Goal: Navigation & Orientation: Find specific page/section

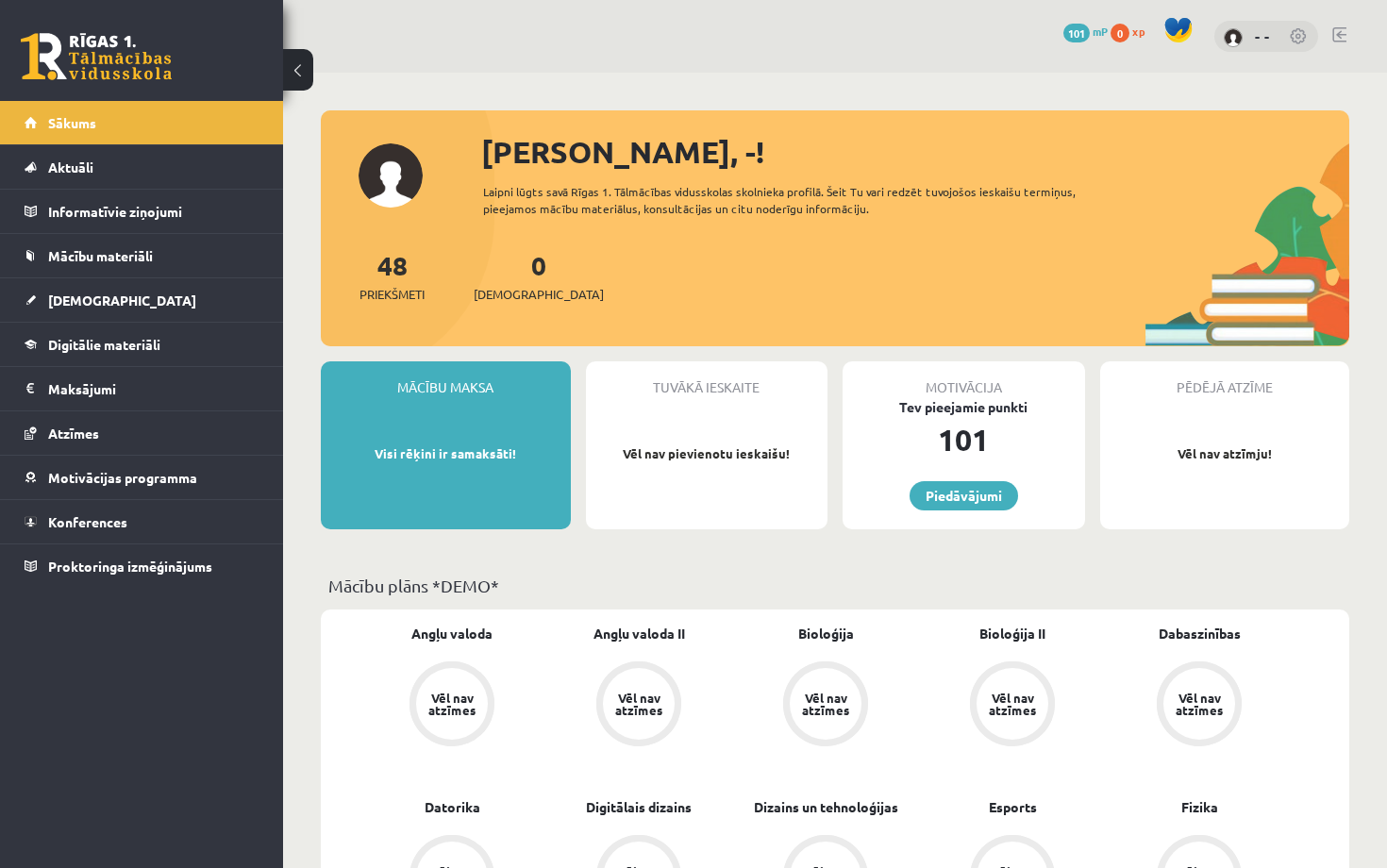
scroll to position [19, 0]
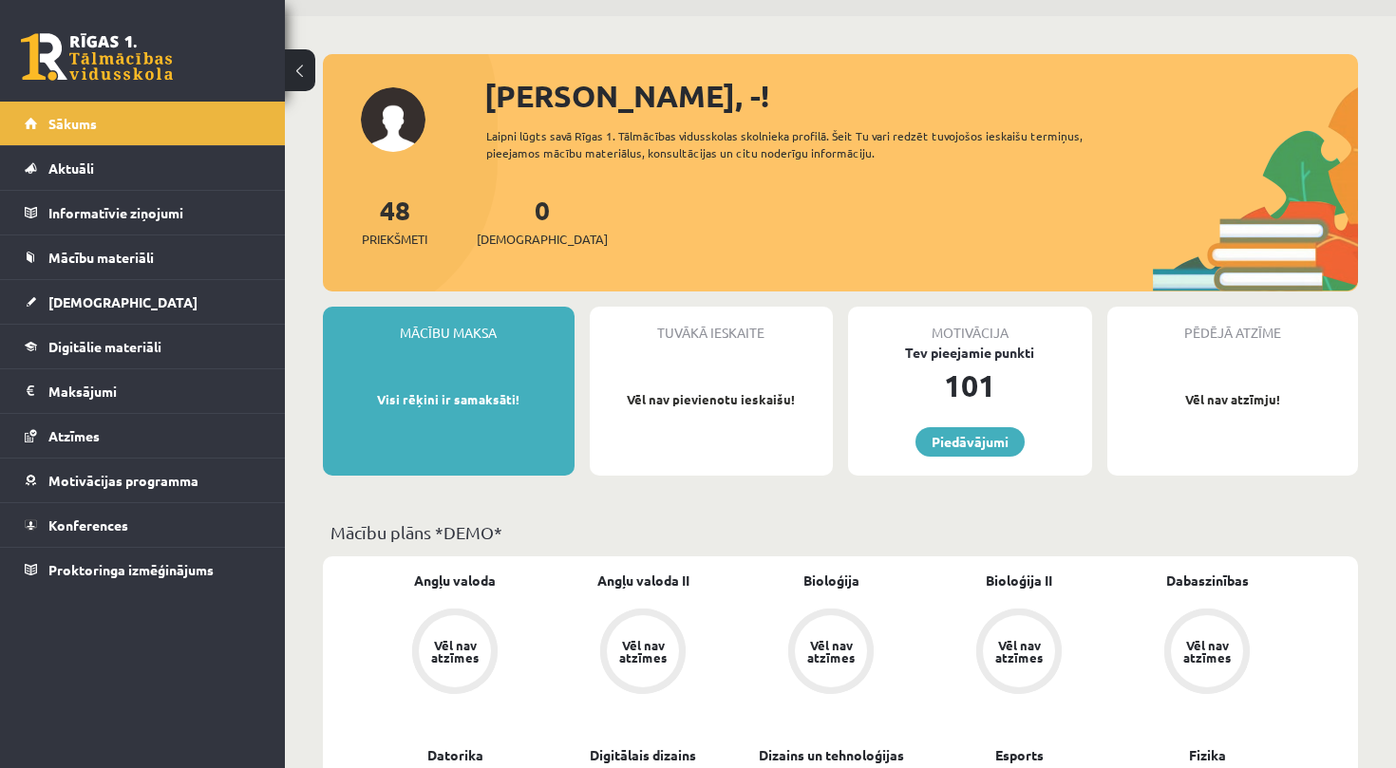
scroll to position [61, 0]
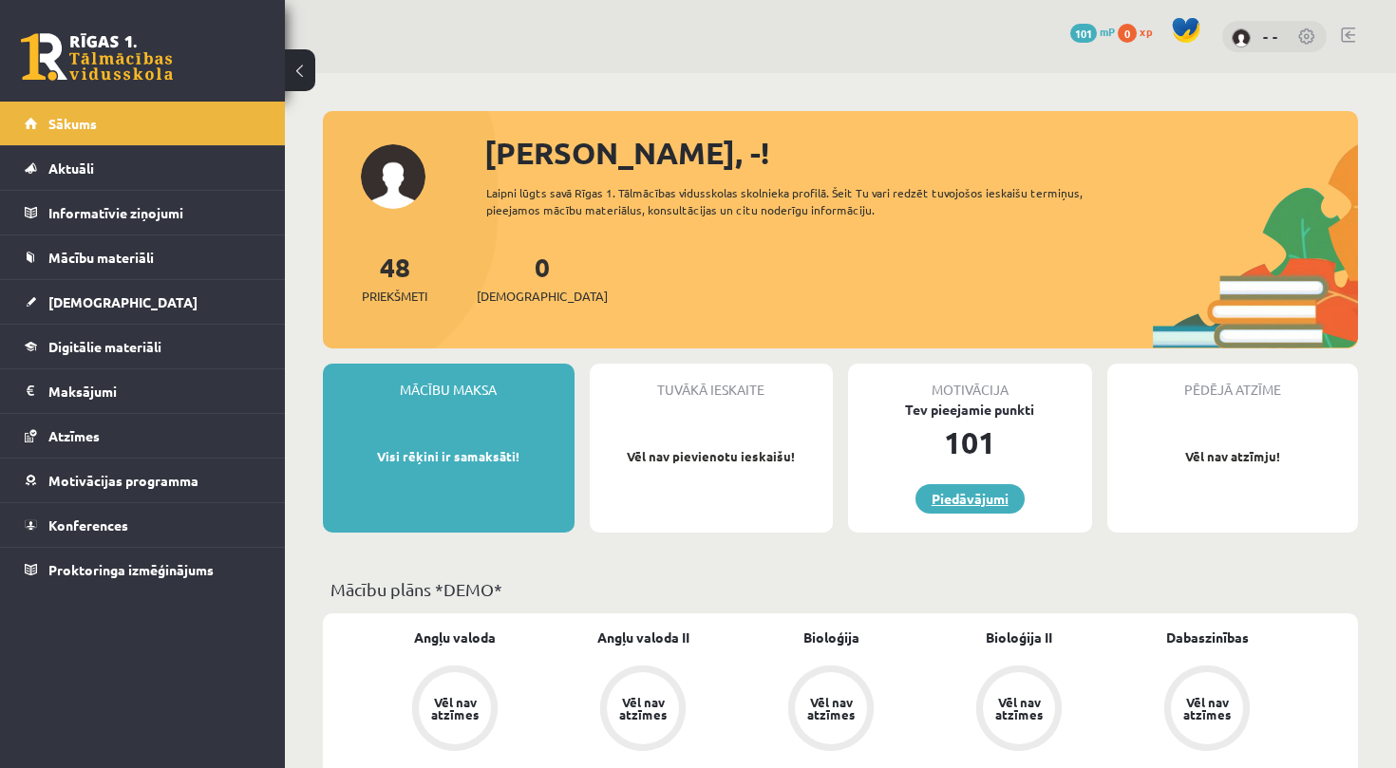
click at [976, 505] on link "Piedāvājumi" at bounding box center [970, 498] width 109 height 29
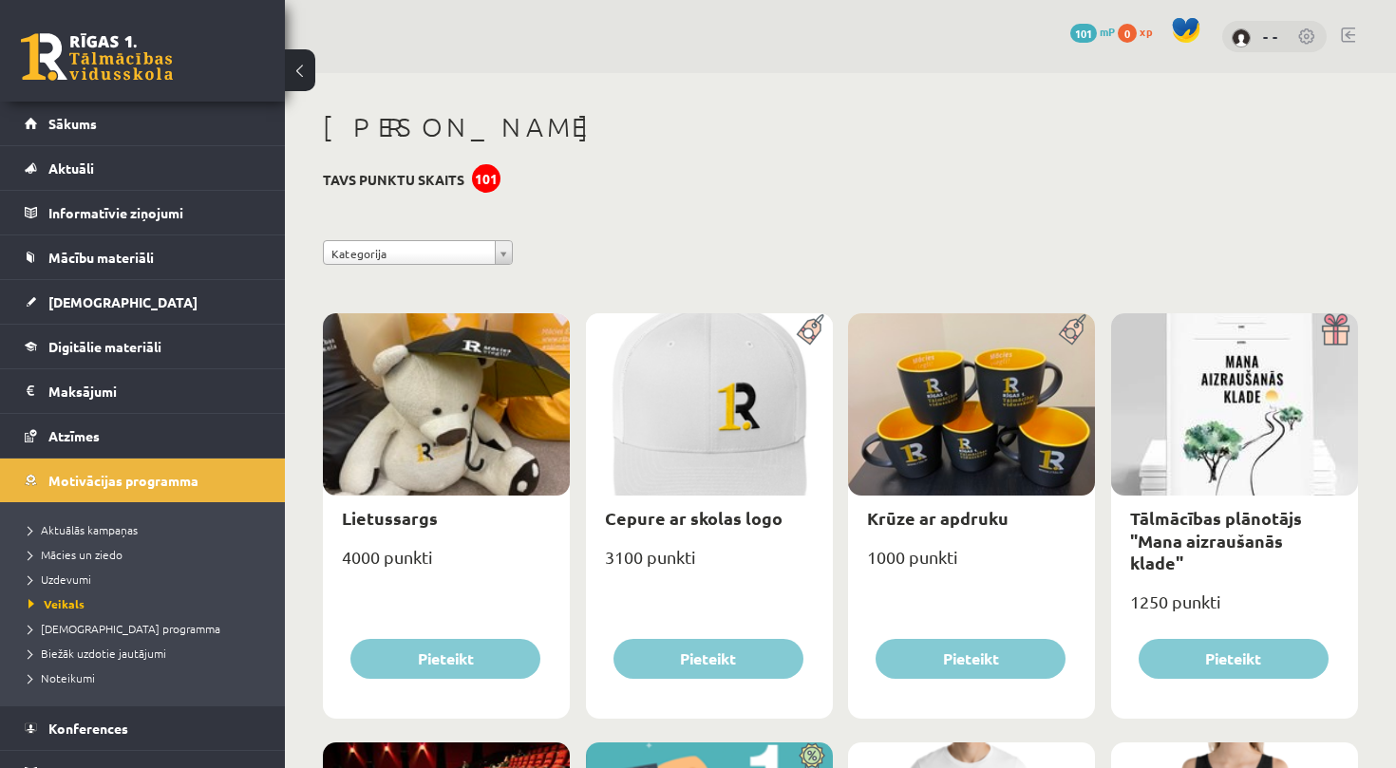
click at [122, 60] on link at bounding box center [97, 56] width 152 height 47
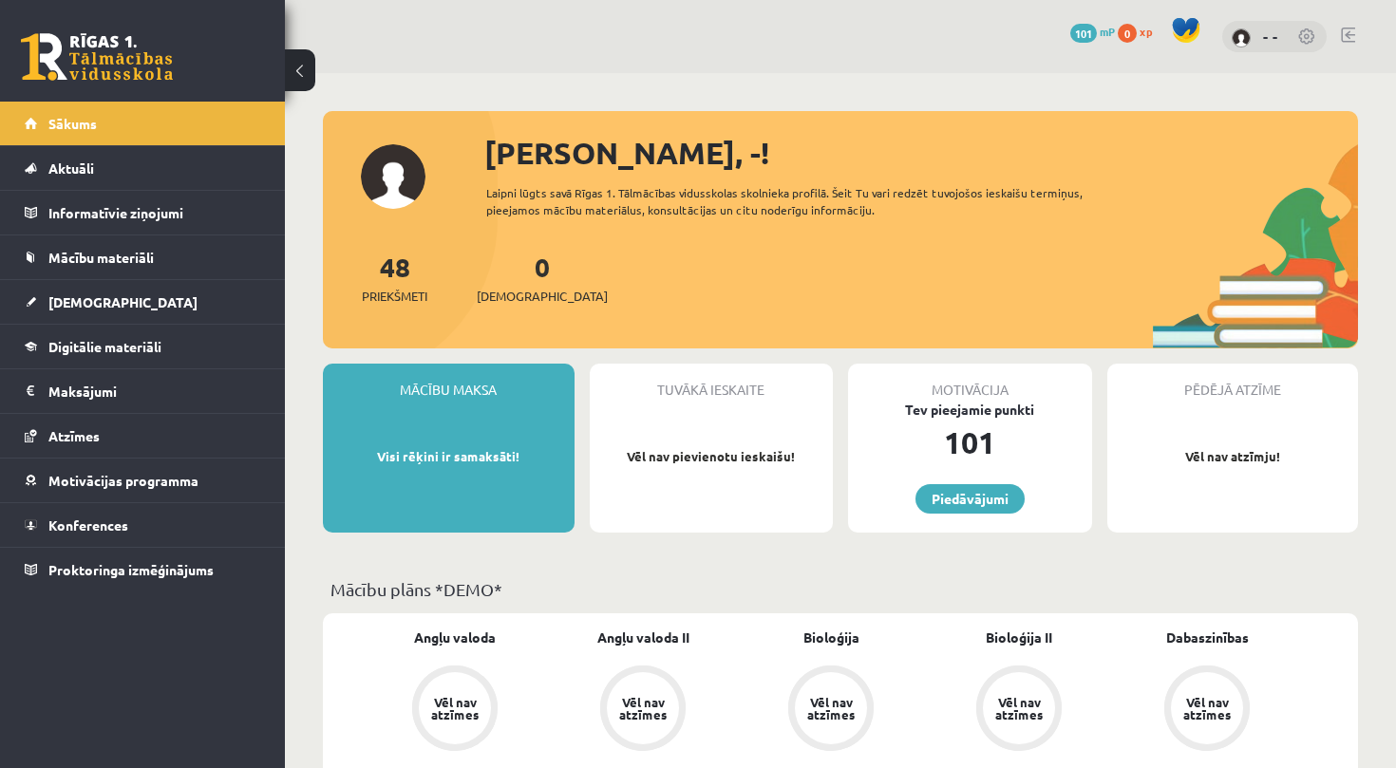
click at [498, 511] on div "Mācību maksa Visi rēķini ir samaksāti!" at bounding box center [449, 448] width 252 height 169
click at [1184, 28] on span at bounding box center [1186, 30] width 28 height 28
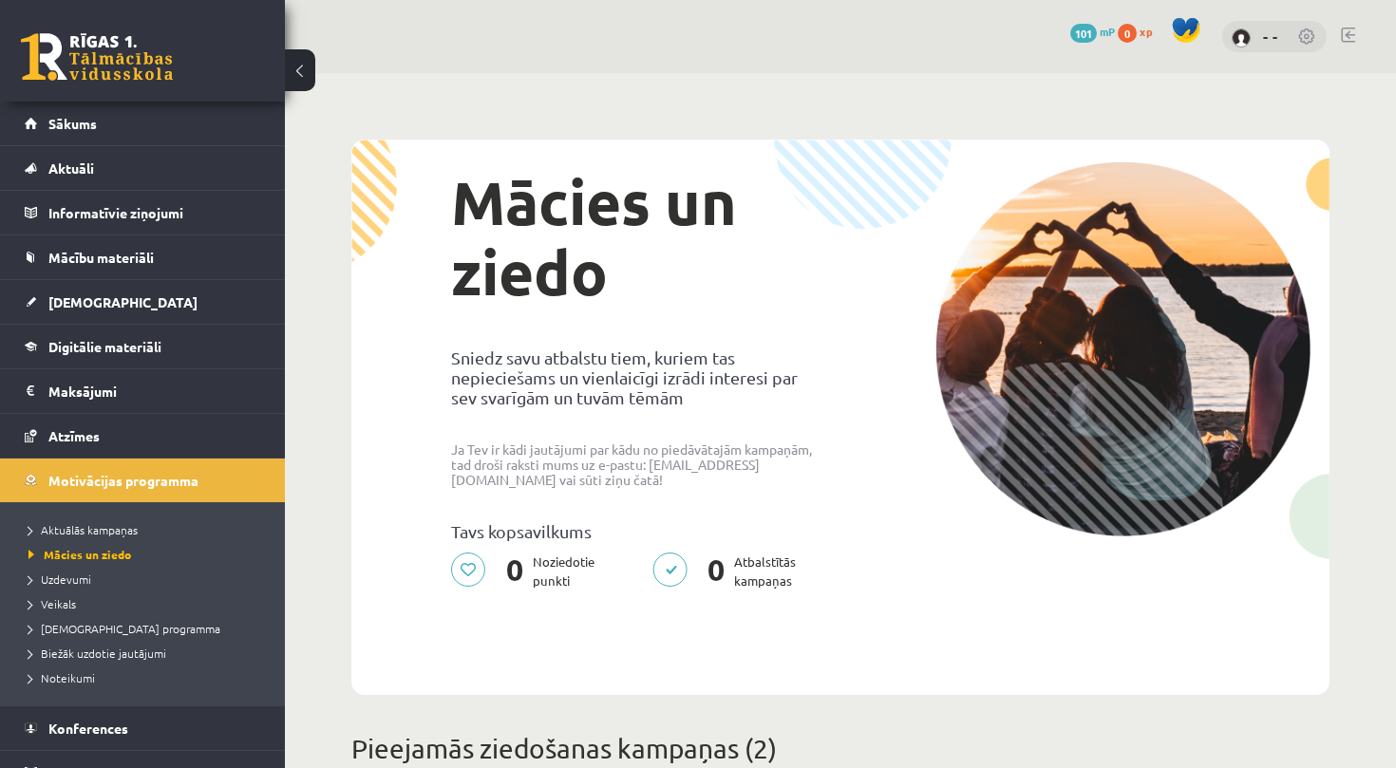
click at [1258, 35] on div "- -" at bounding box center [1274, 37] width 104 height 32
click at [154, 122] on link "Sākums" at bounding box center [143, 124] width 236 height 44
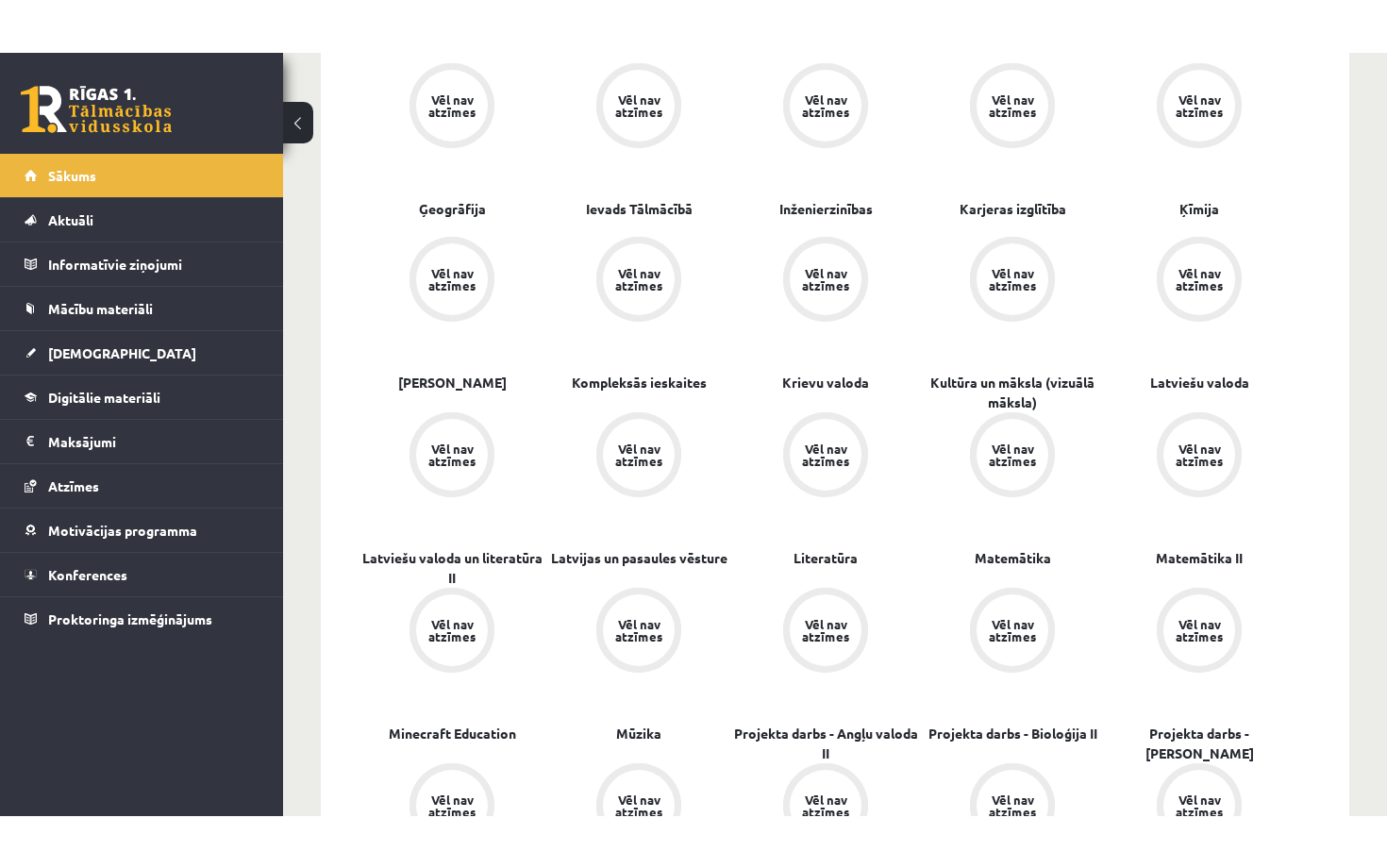
scroll to position [843, 0]
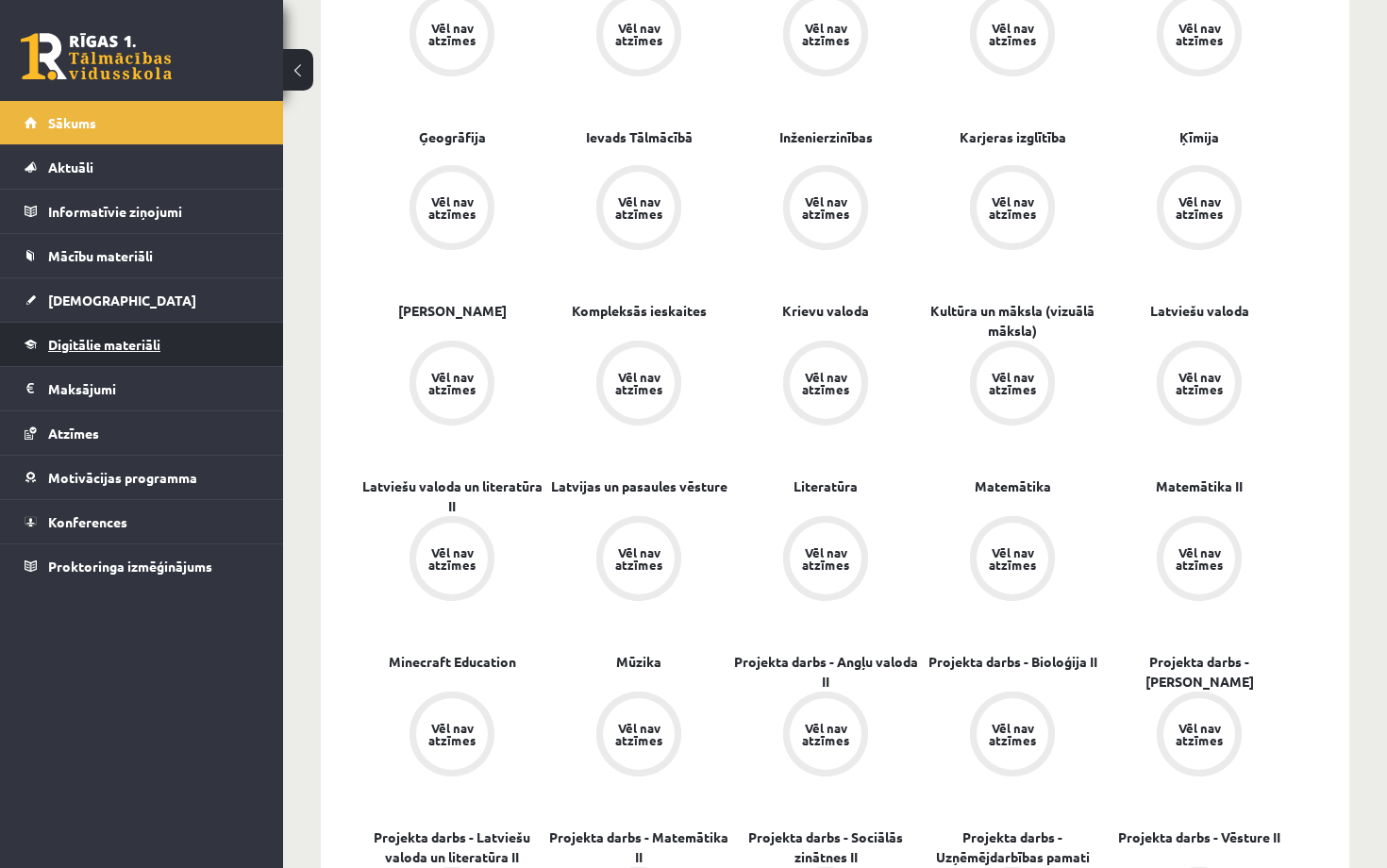
click at [192, 352] on link "Digitālie materiāli" at bounding box center [142, 345] width 234 height 44
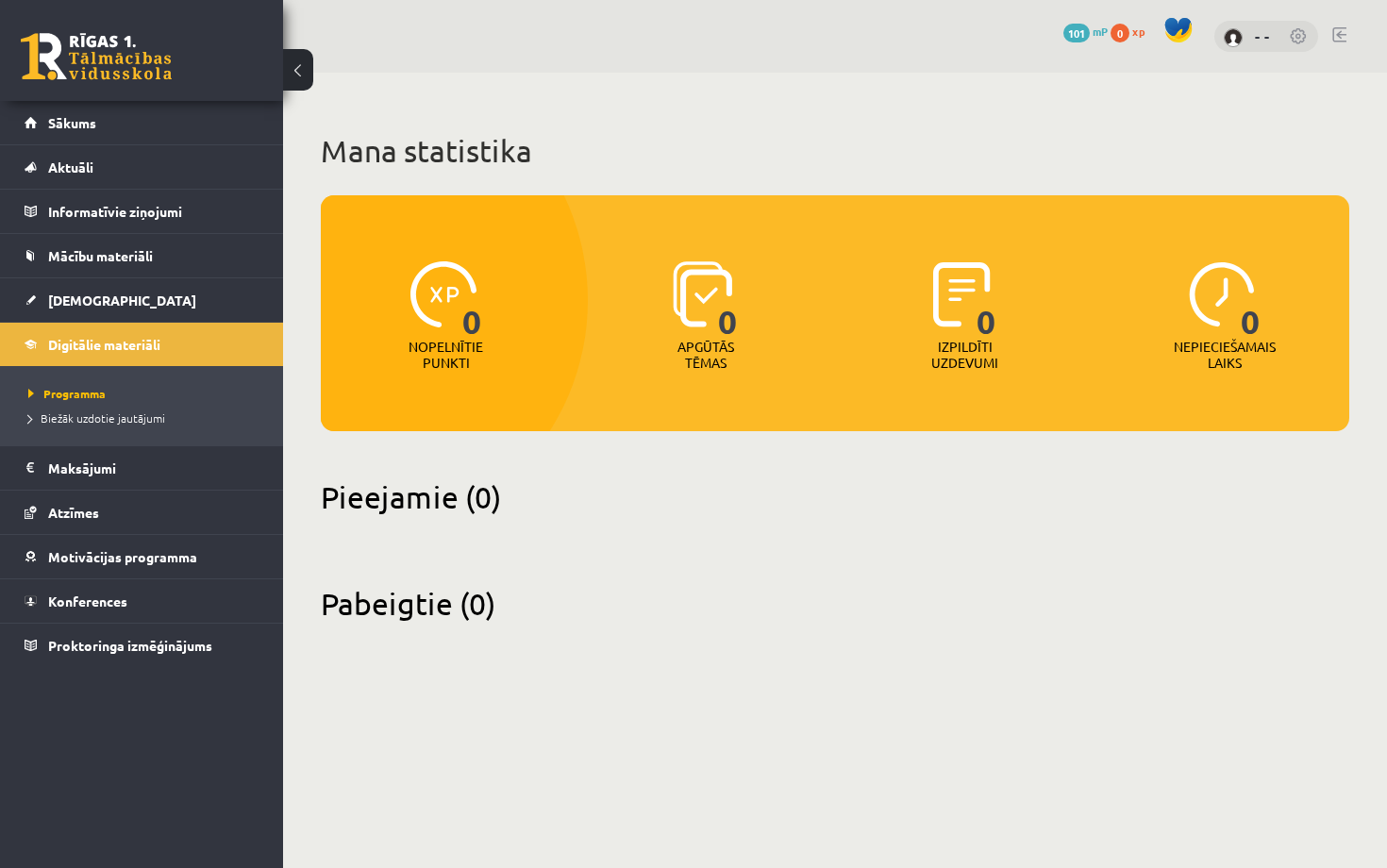
click at [679, 331] on div "0" at bounding box center [705, 295] width 66 height 86
click at [113, 471] on legend "Maksājumi 0" at bounding box center [153, 468] width 212 height 44
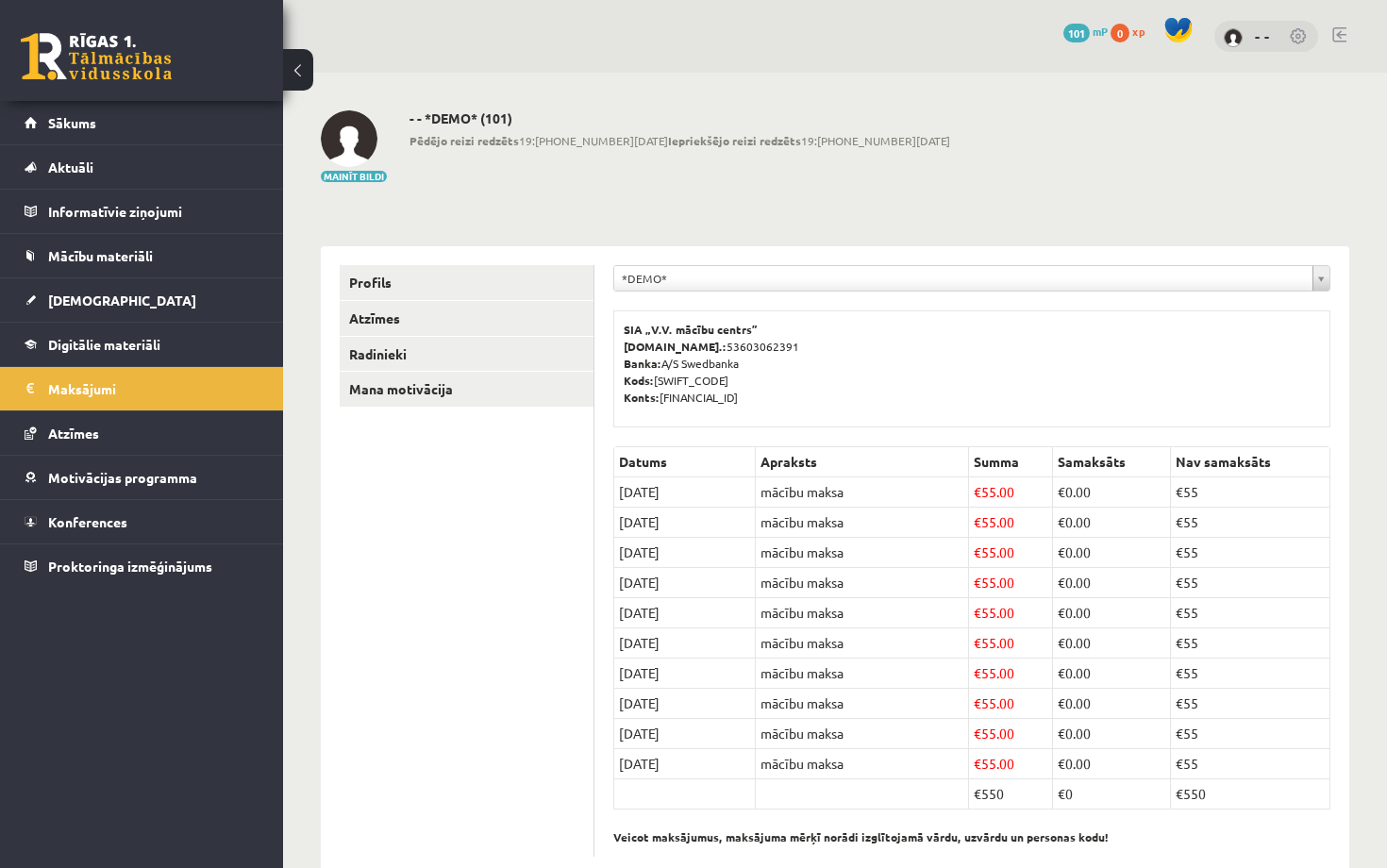
scroll to position [46, 0]
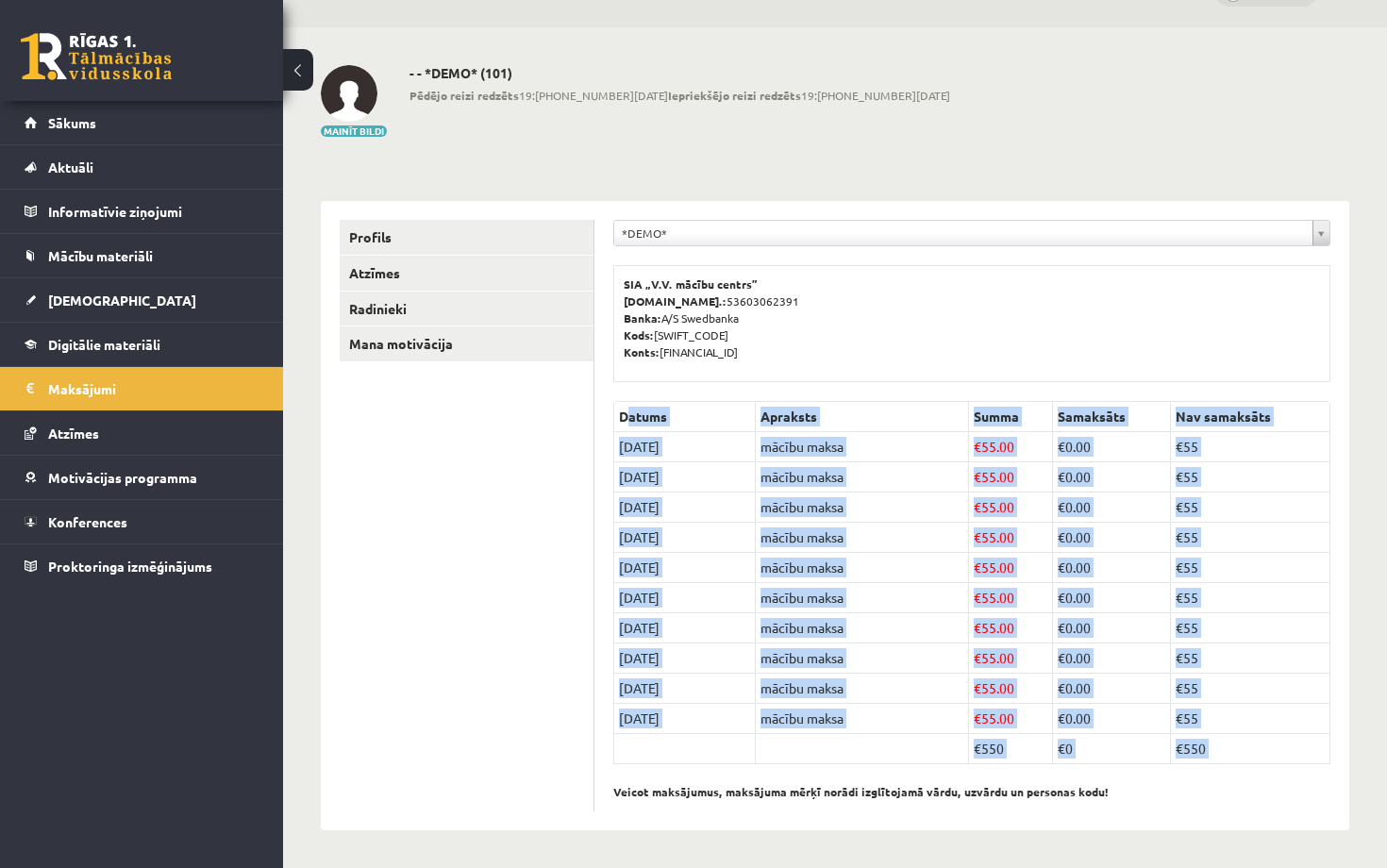
drag, startPoint x: 625, startPoint y: 411, endPoint x: 1185, endPoint y: 778, distance: 669.5
click at [1185, 762] on div "Datums Apraksts Summa Samaksāts Nav samaksāts 15/09/2025 mācību maksa € 55.00 €…" at bounding box center [972, 606] width 717 height 410
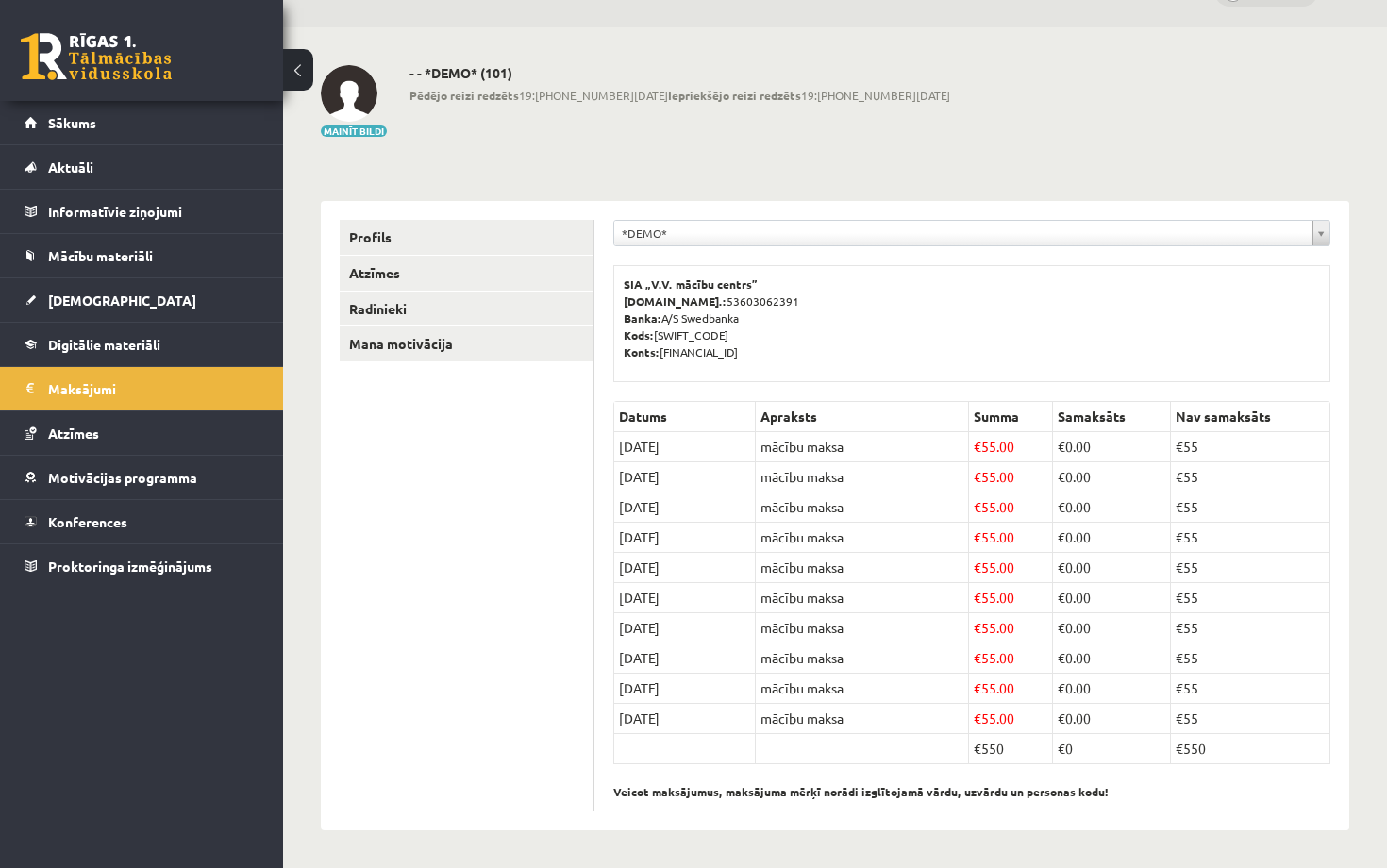
click at [1308, 144] on div "**********" at bounding box center [835, 448] width 1104 height 840
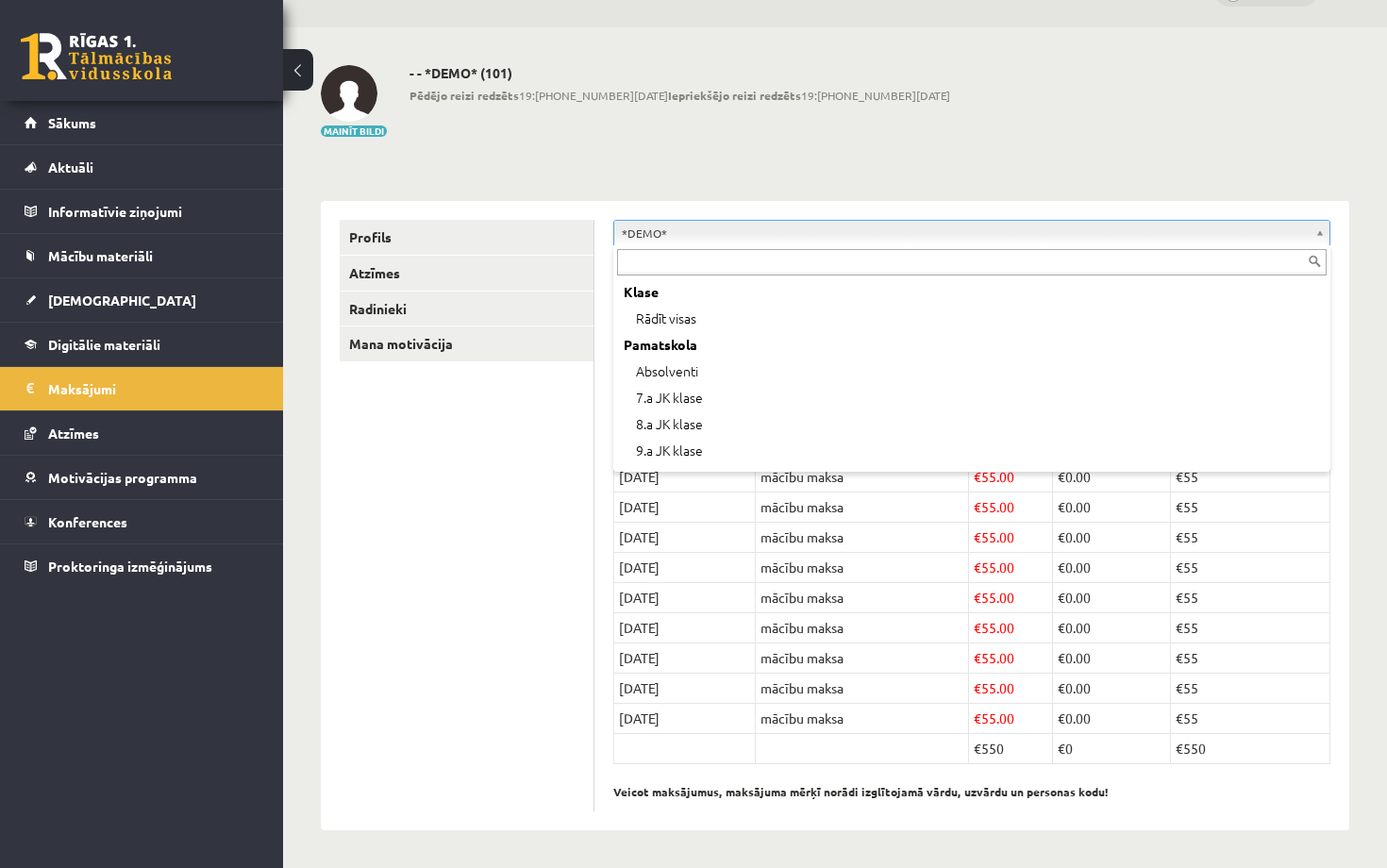
scroll to position [75, 0]
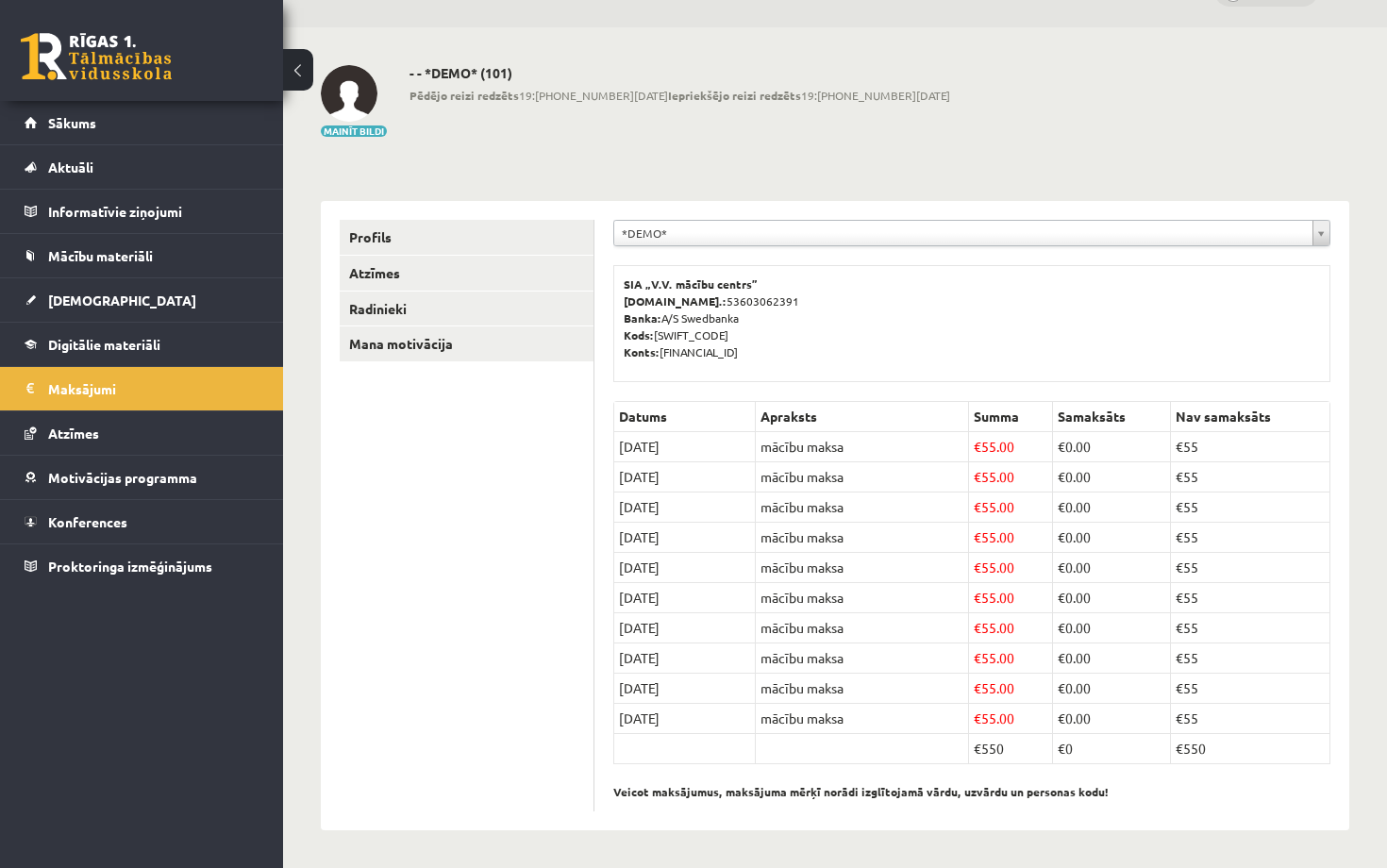
click at [1159, 253] on div "**********" at bounding box center [972, 237] width 717 height 36
click at [136, 517] on link "Konferences" at bounding box center [142, 521] width 234 height 44
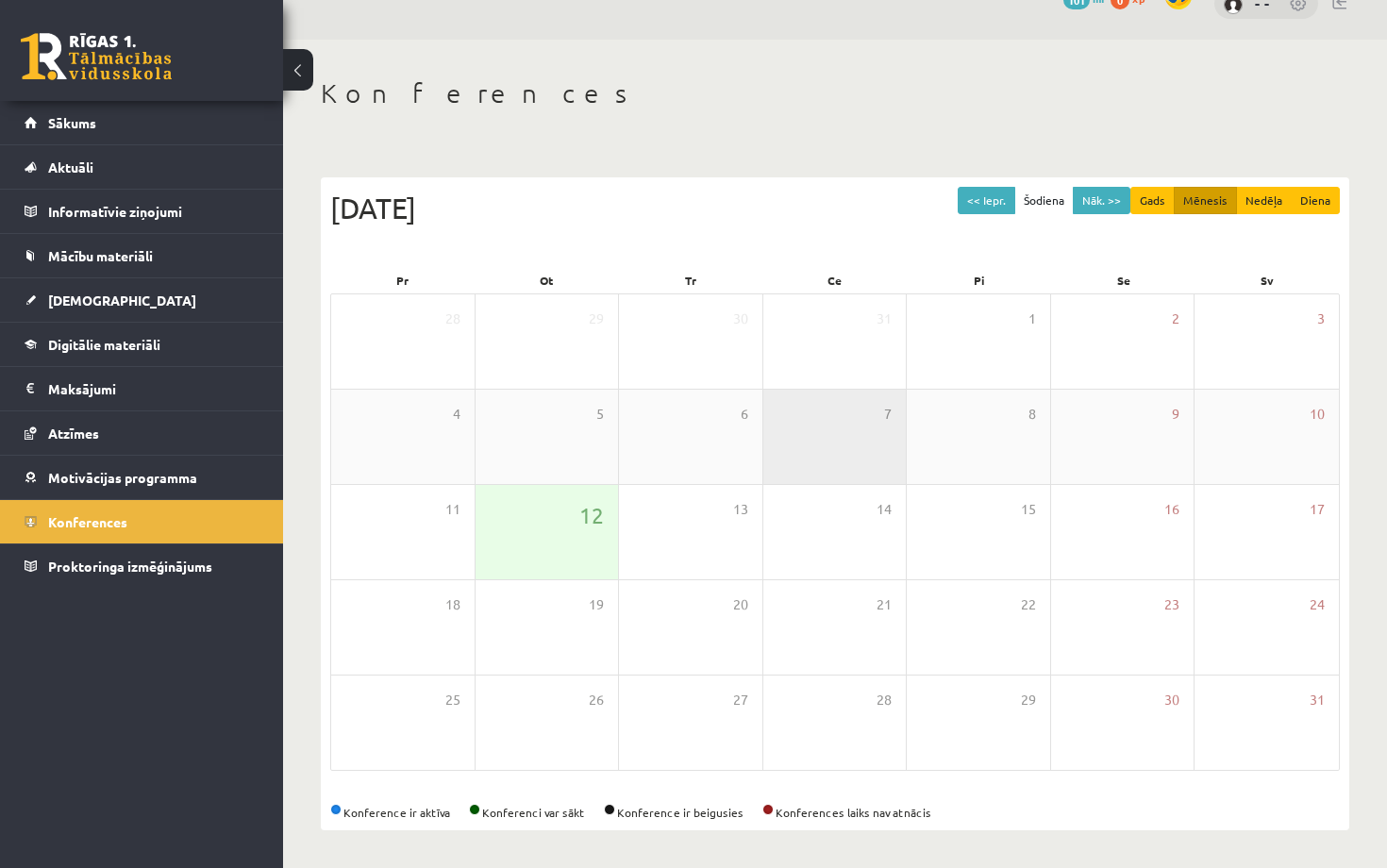
scroll to position [31, 0]
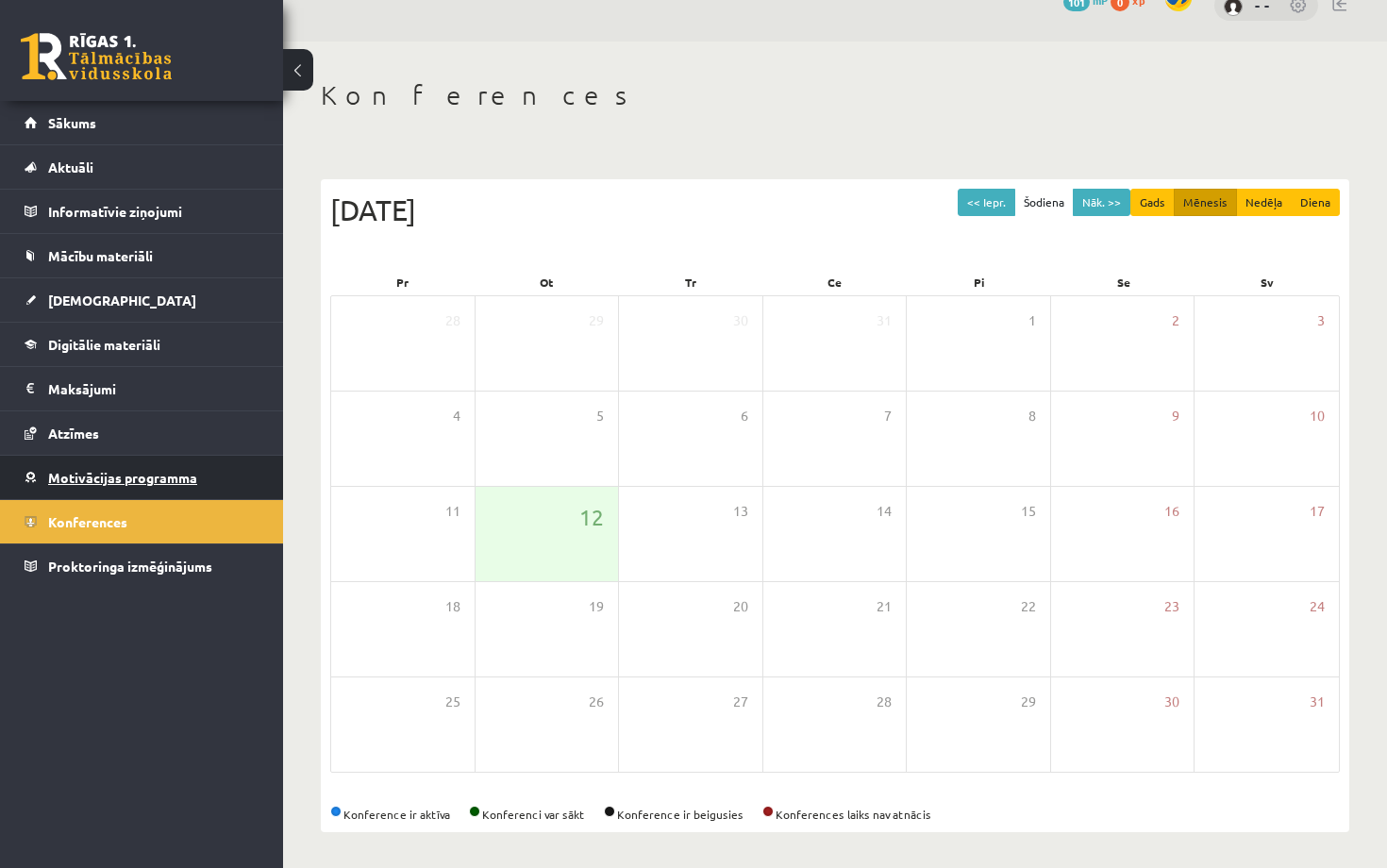
click at [169, 479] on span "Motivācijas programma" at bounding box center [122, 477] width 149 height 17
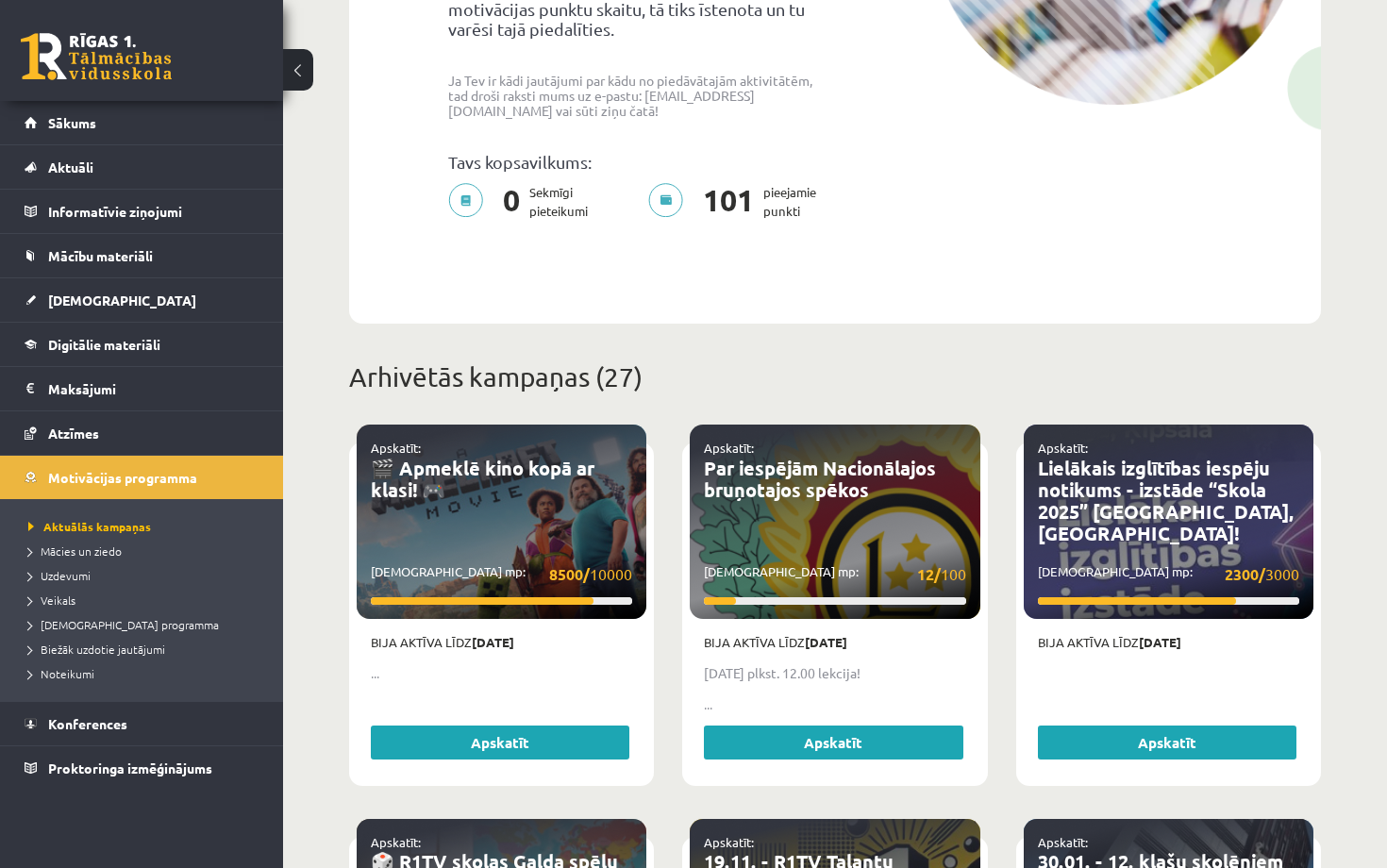
scroll to position [440, 0]
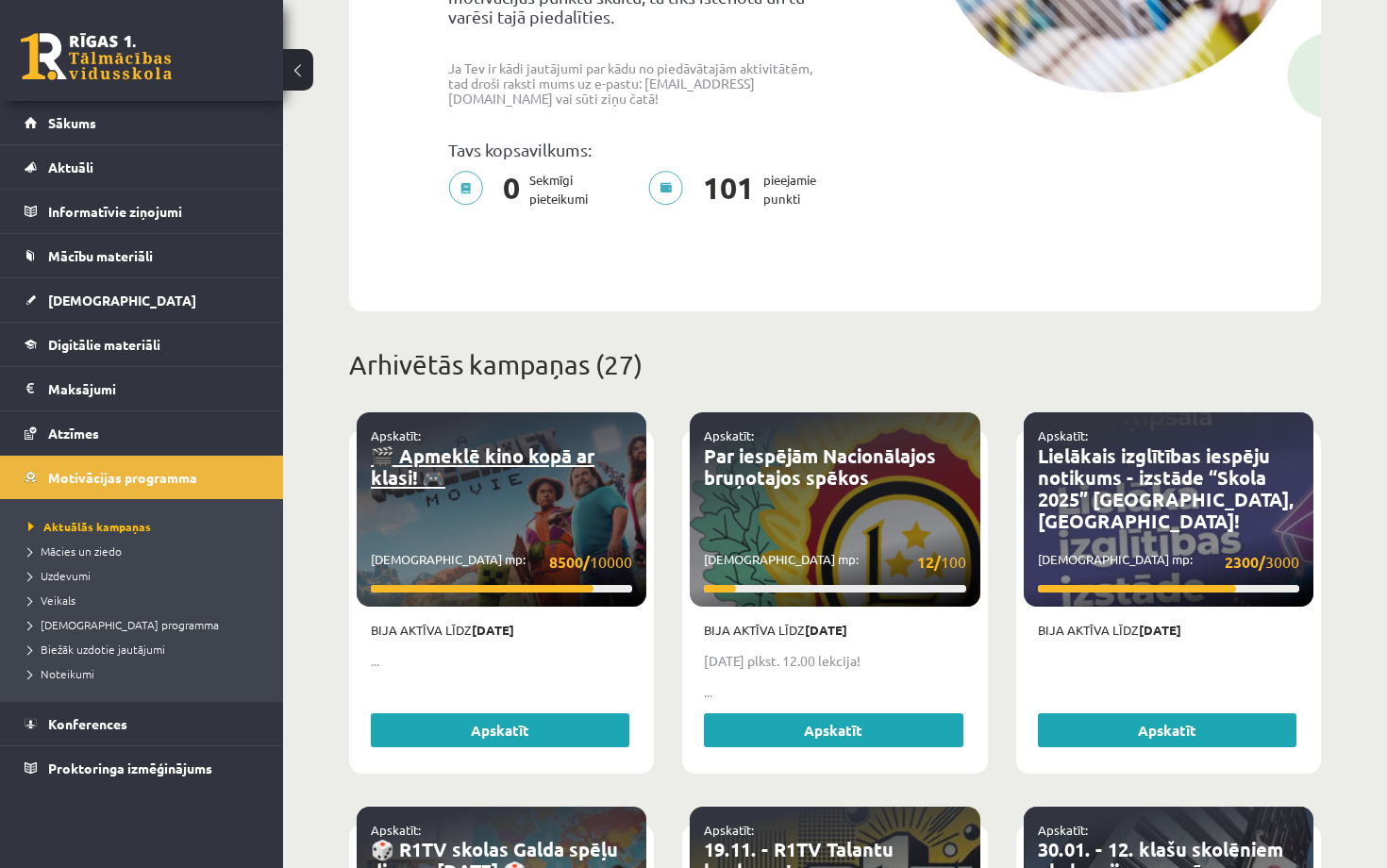
click at [530, 450] on link "🎬 Apmeklē kino kopā ar klasi! 🎮" at bounding box center [482, 466] width 224 height 47
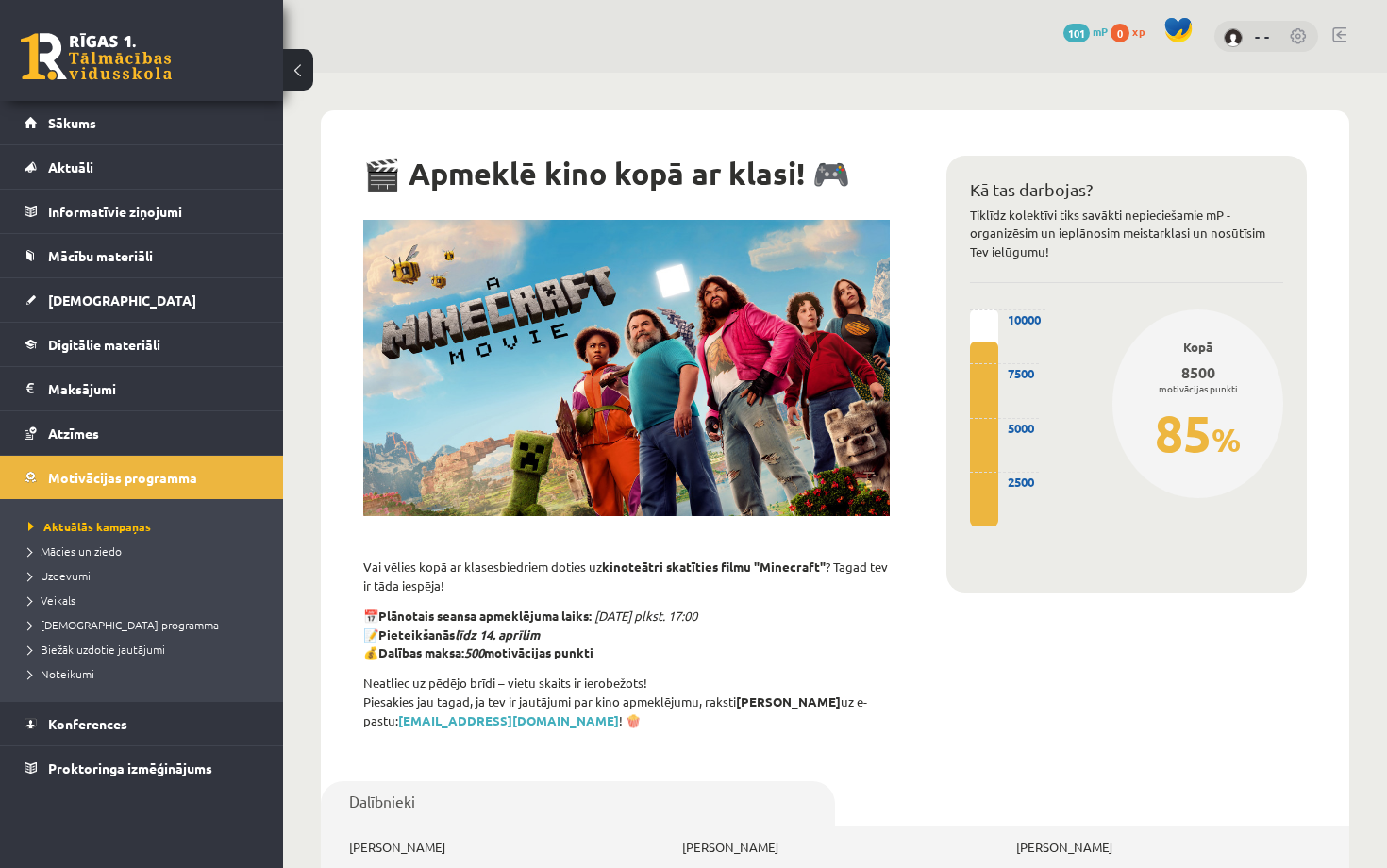
click at [67, 74] on link at bounding box center [96, 56] width 151 height 47
